Goal: Information Seeking & Learning: Learn about a topic

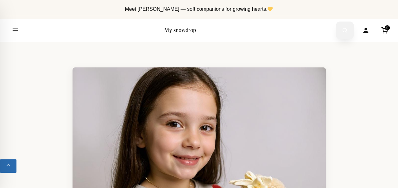
click at [343, 32] on icon "Open search" at bounding box center [344, 30] width 6 height 13
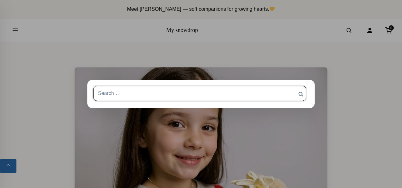
click at [228, 91] on input "Search for:" at bounding box center [199, 93] width 213 height 15
type input "jellycats"
click at [293, 86] on input "Search" at bounding box center [301, 94] width 16 height 16
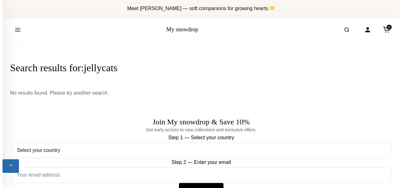
scroll to position [1, 0]
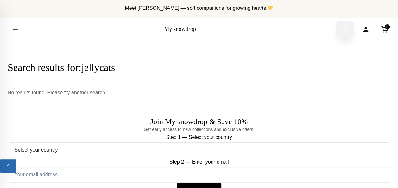
click at [348, 32] on button "Open search" at bounding box center [345, 30] width 18 height 18
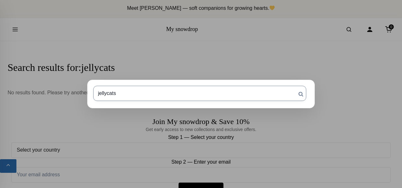
click at [219, 101] on input "jellycats" at bounding box center [199, 93] width 213 height 15
type input "jellycat"
click at [293, 86] on input "Search" at bounding box center [301, 94] width 16 height 16
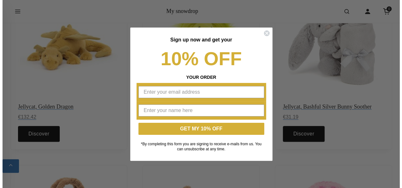
scroll to position [343, 0]
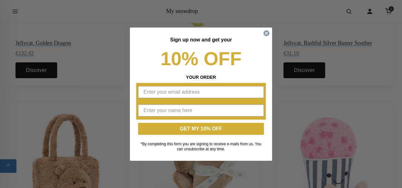
click at [267, 34] on circle "Close dialog" at bounding box center [267, 33] width 6 height 6
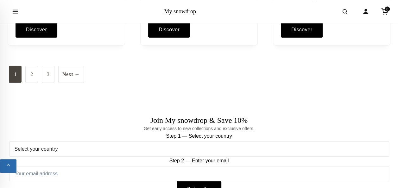
scroll to position [734, 0]
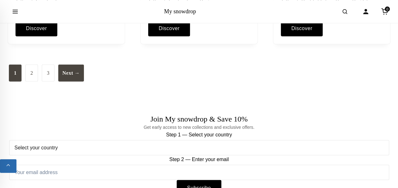
click at [63, 72] on link "Next →" at bounding box center [71, 73] width 26 height 17
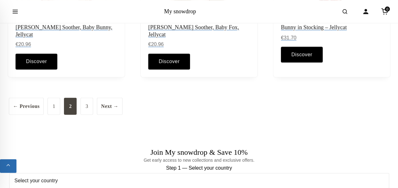
scroll to position [734, 0]
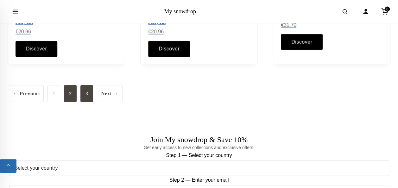
click at [84, 85] on link "3" at bounding box center [86, 93] width 13 height 17
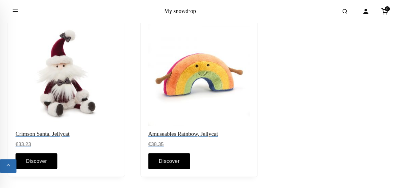
scroll to position [76, 0]
